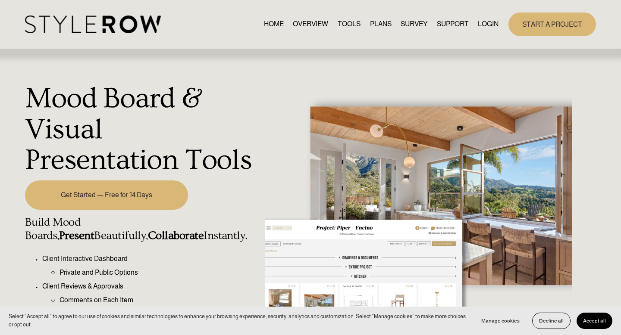
click at [484, 25] on link "LOGIN" at bounding box center [488, 25] width 21 height 12
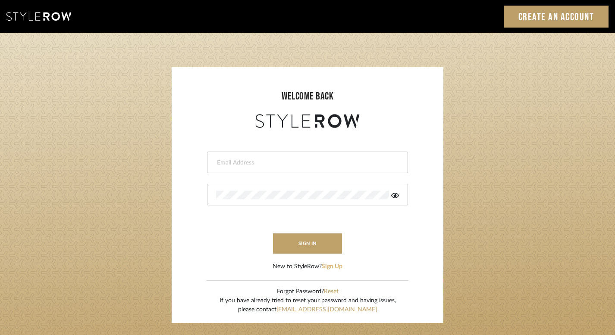
click at [326, 266] on button "Sign Up" at bounding box center [332, 267] width 21 height 9
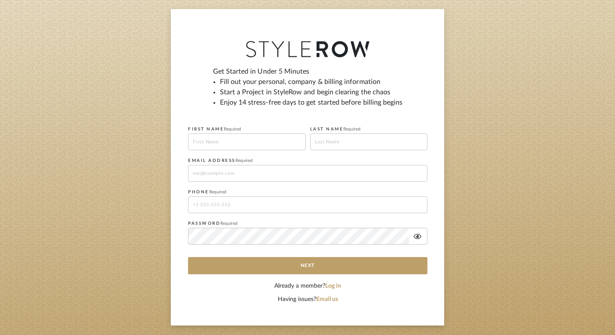
scroll to position [57, 0]
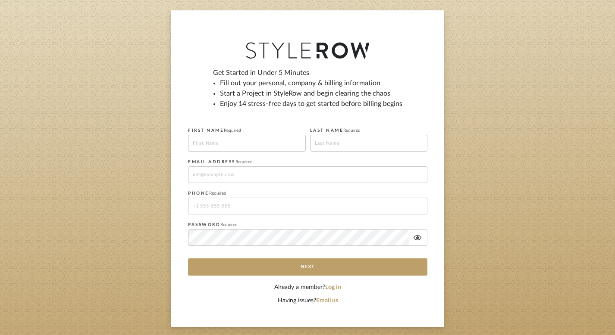
click at [279, 148] on input at bounding box center [247, 143] width 118 height 17
type input "[PERSON_NAME]"
type input "Penn"
type input "karrie.penn@aol.com"
type input "19373088167"
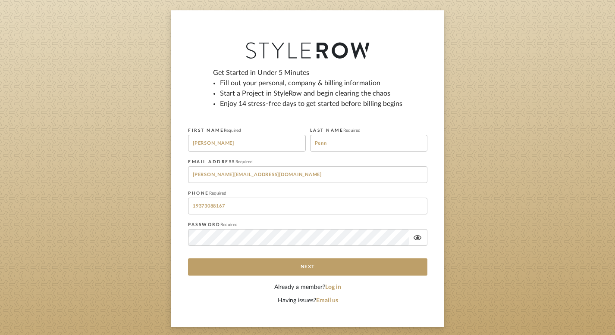
click at [415, 236] on icon at bounding box center [417, 238] width 8 height 7
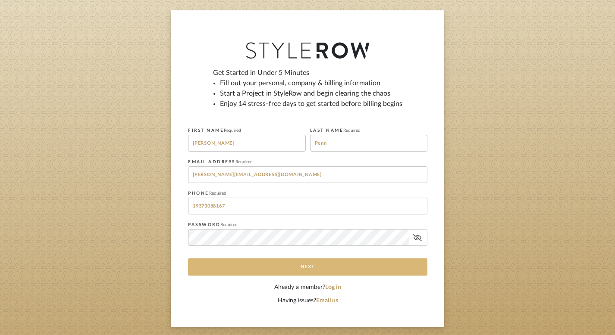
click at [343, 264] on button "Next" at bounding box center [307, 267] width 239 height 17
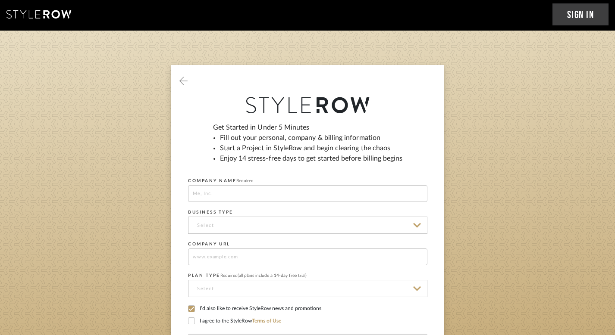
scroll to position [0, 0]
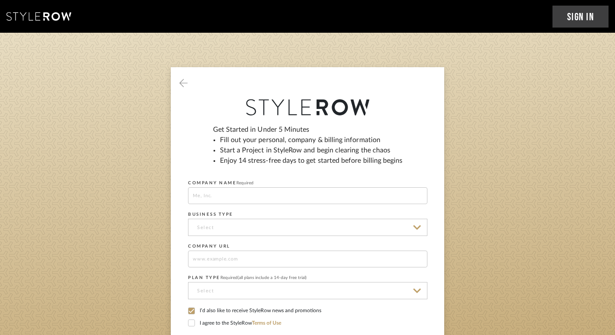
click at [252, 194] on input at bounding box center [307, 196] width 239 height 17
type input "VibeScout"
click at [256, 232] on input at bounding box center [307, 227] width 239 height 17
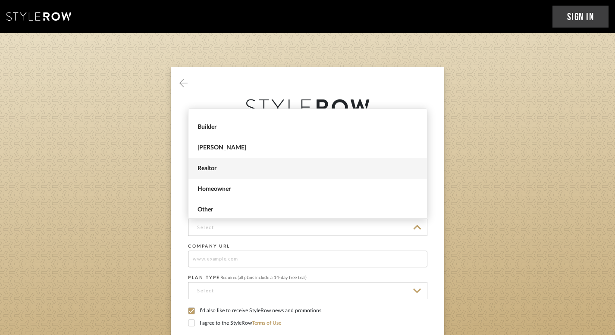
scroll to position [35, 0]
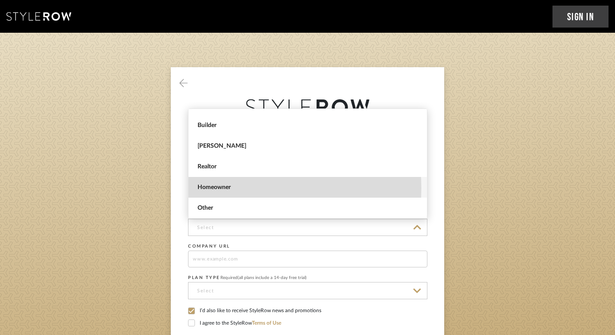
click at [228, 188] on span "Homeowner" at bounding box center [308, 187] width 222 height 7
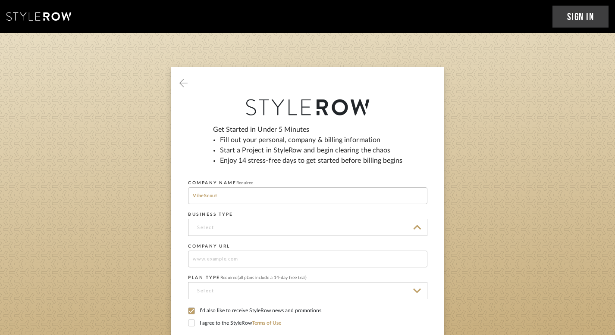
type input "Homeowner"
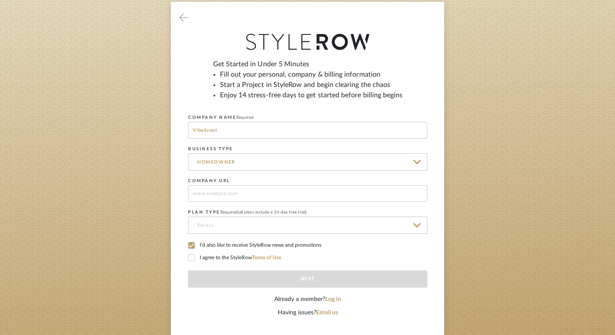
scroll to position [68, 0]
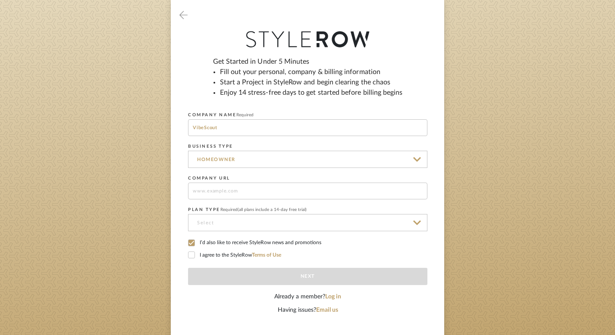
click at [237, 229] on input at bounding box center [307, 222] width 239 height 17
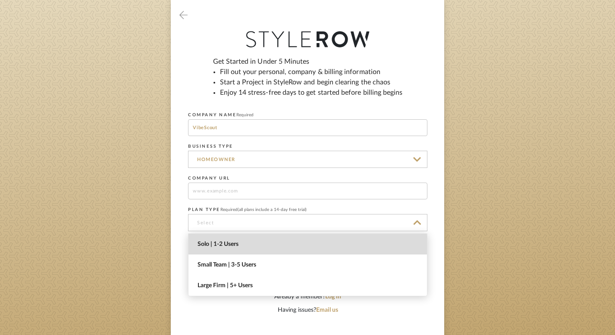
click at [235, 248] on span "Solo | 1-2 Users" at bounding box center [307, 244] width 238 height 21
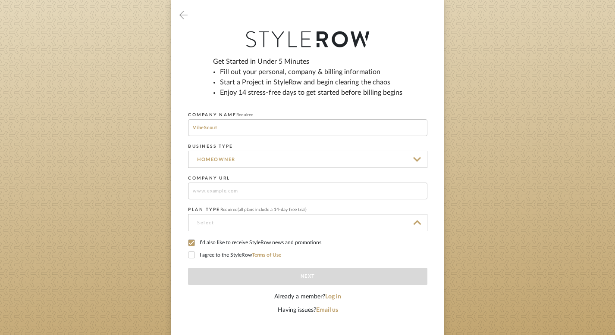
type input "Solo | 1-2 Users"
click at [220, 255] on label "I agree to the StyleRow Terms of Use" at bounding box center [307, 256] width 239 height 8
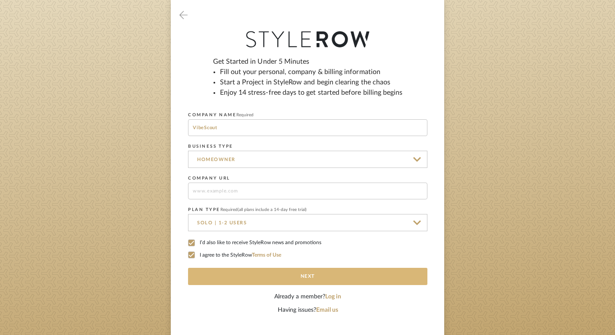
click at [231, 273] on button "Next" at bounding box center [307, 276] width 239 height 17
